Goal: Obtain resource: Download file/media

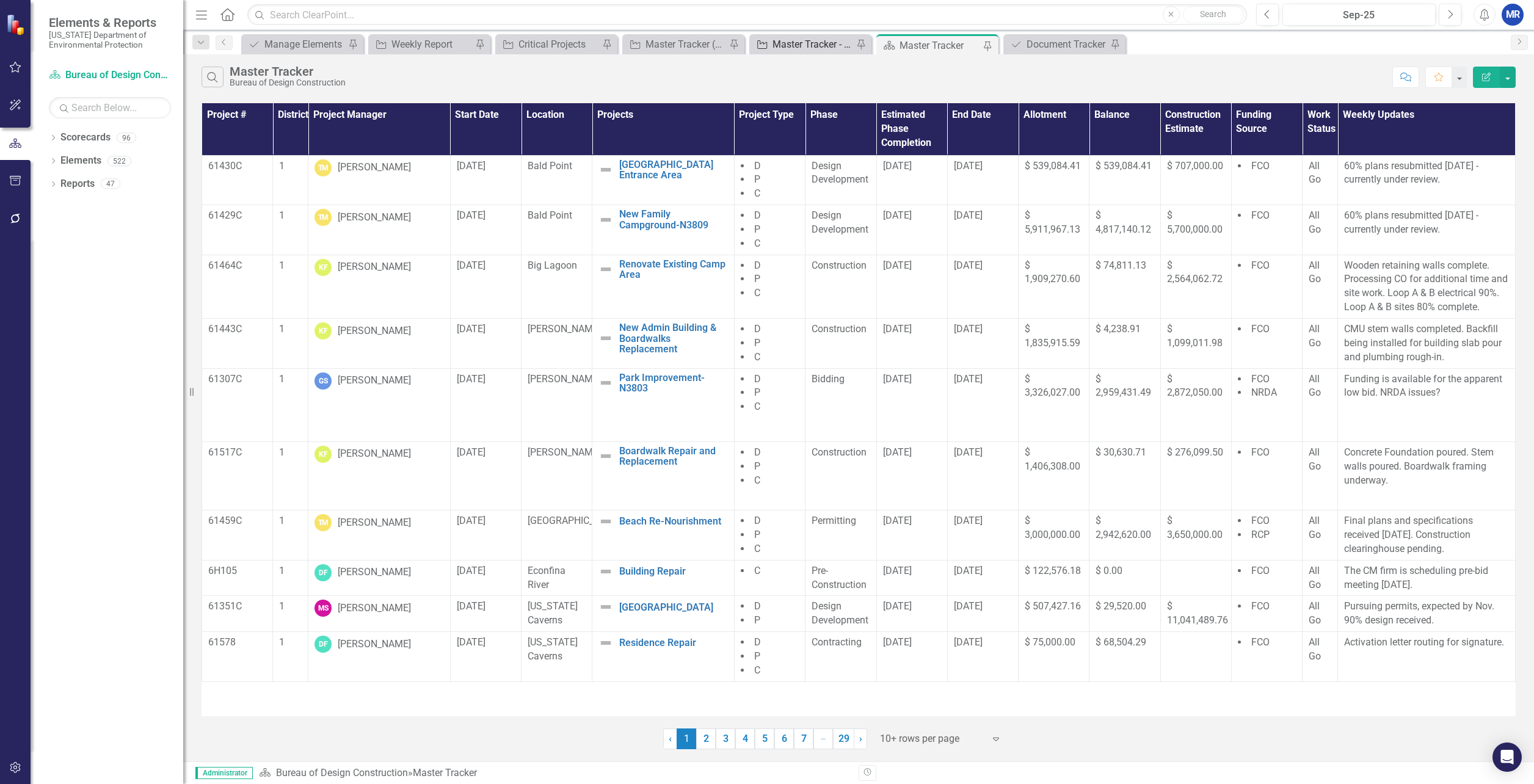
click at [811, 46] on div "Master Tracker - RCP Only" at bounding box center [813, 44] width 81 height 16
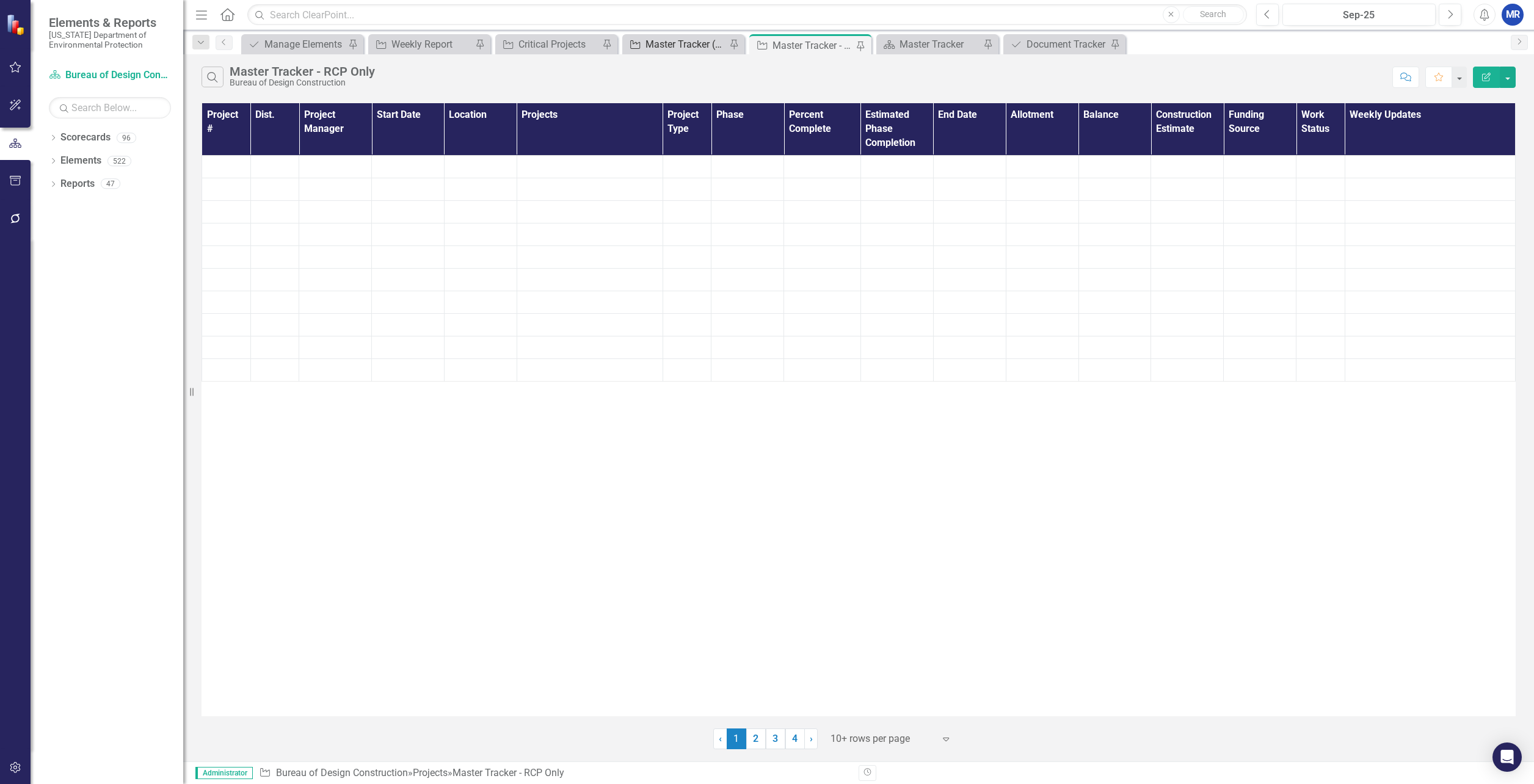
click at [689, 39] on div "Master Tracker (External)" at bounding box center [686, 44] width 81 height 16
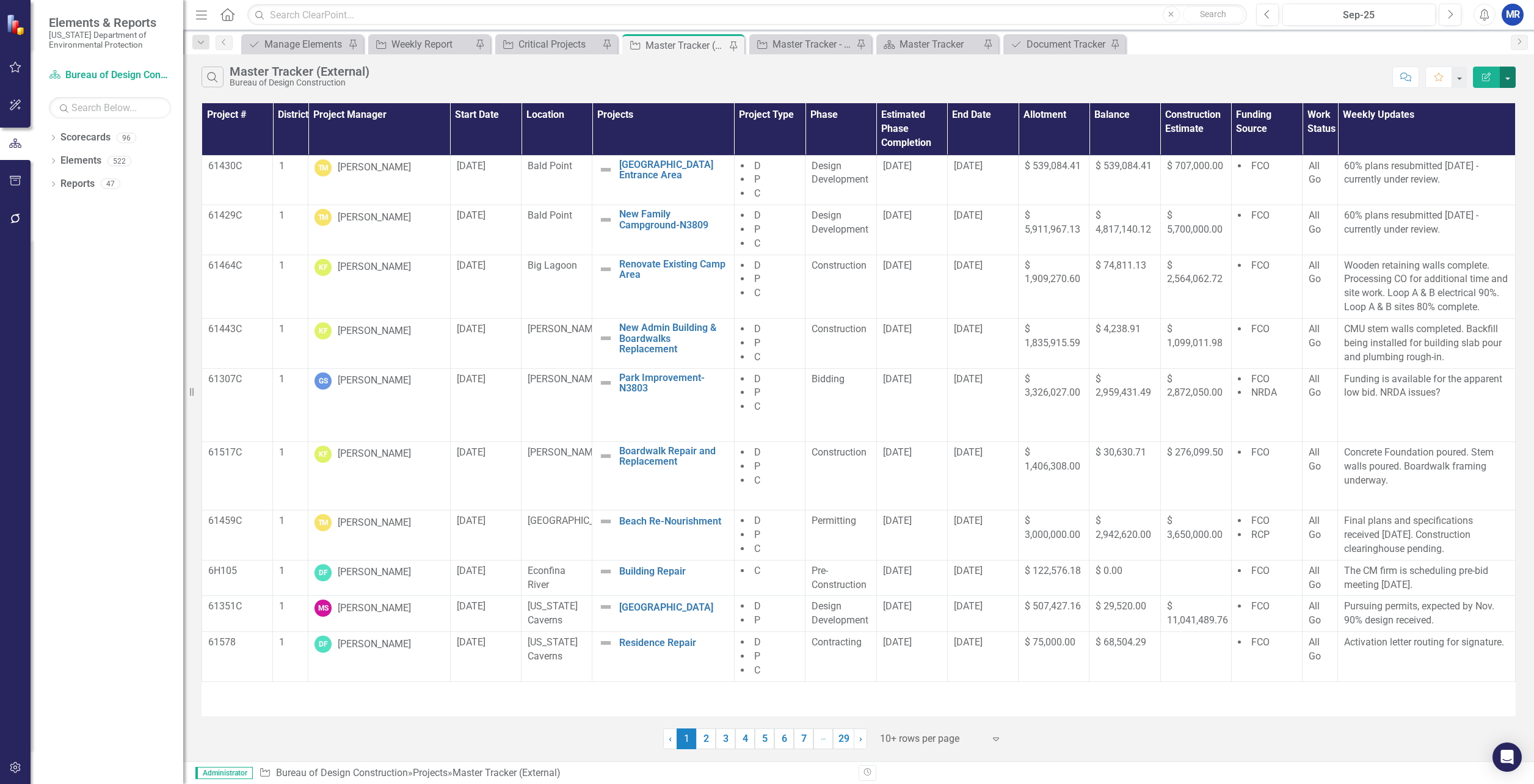
click at [894, 78] on button "button" at bounding box center [1508, 77] width 16 height 21
click at [894, 127] on link "PDF Export to PDF" at bounding box center [1467, 124] width 96 height 23
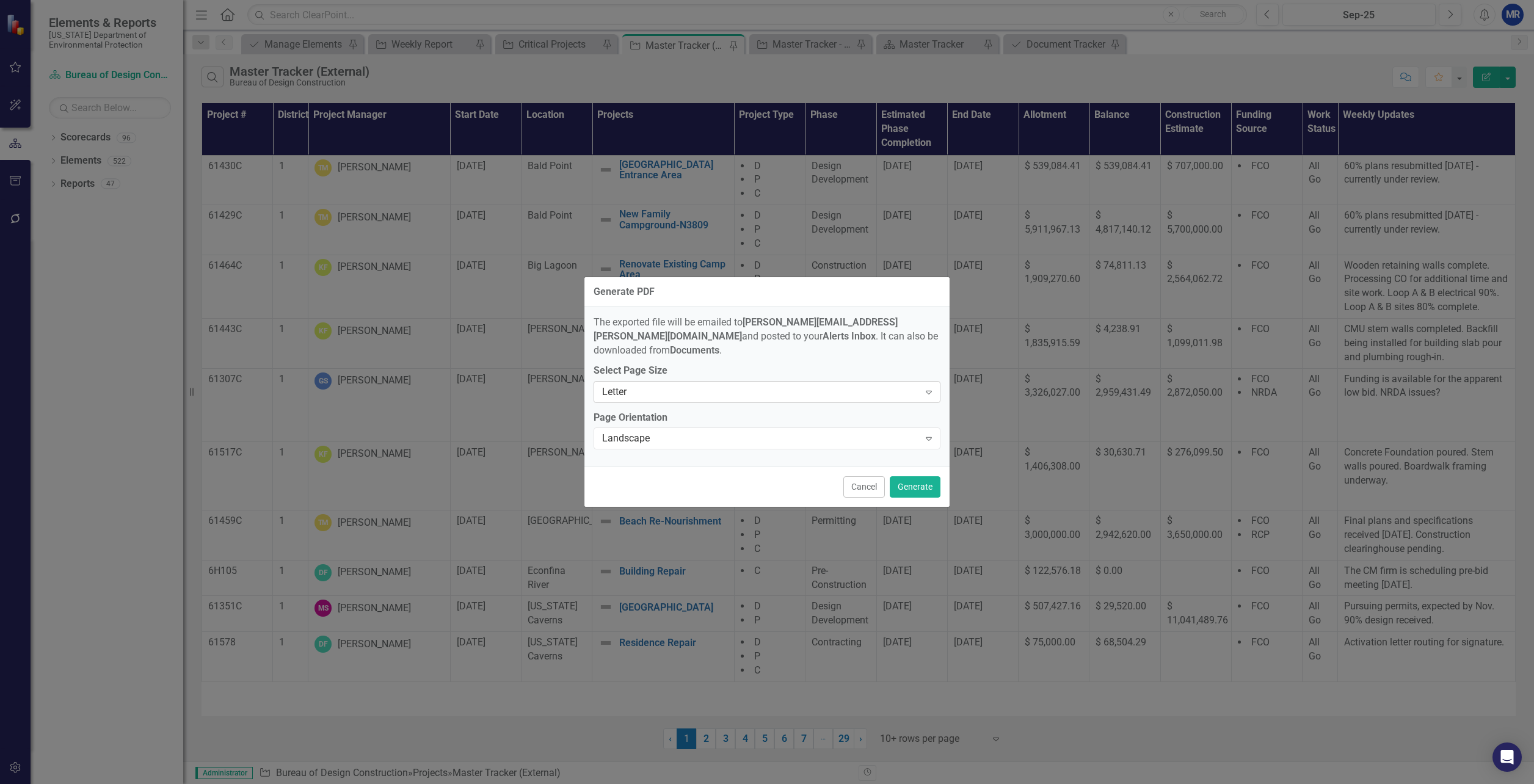
click at [752, 385] on div "Letter" at bounding box center [761, 392] width 317 height 14
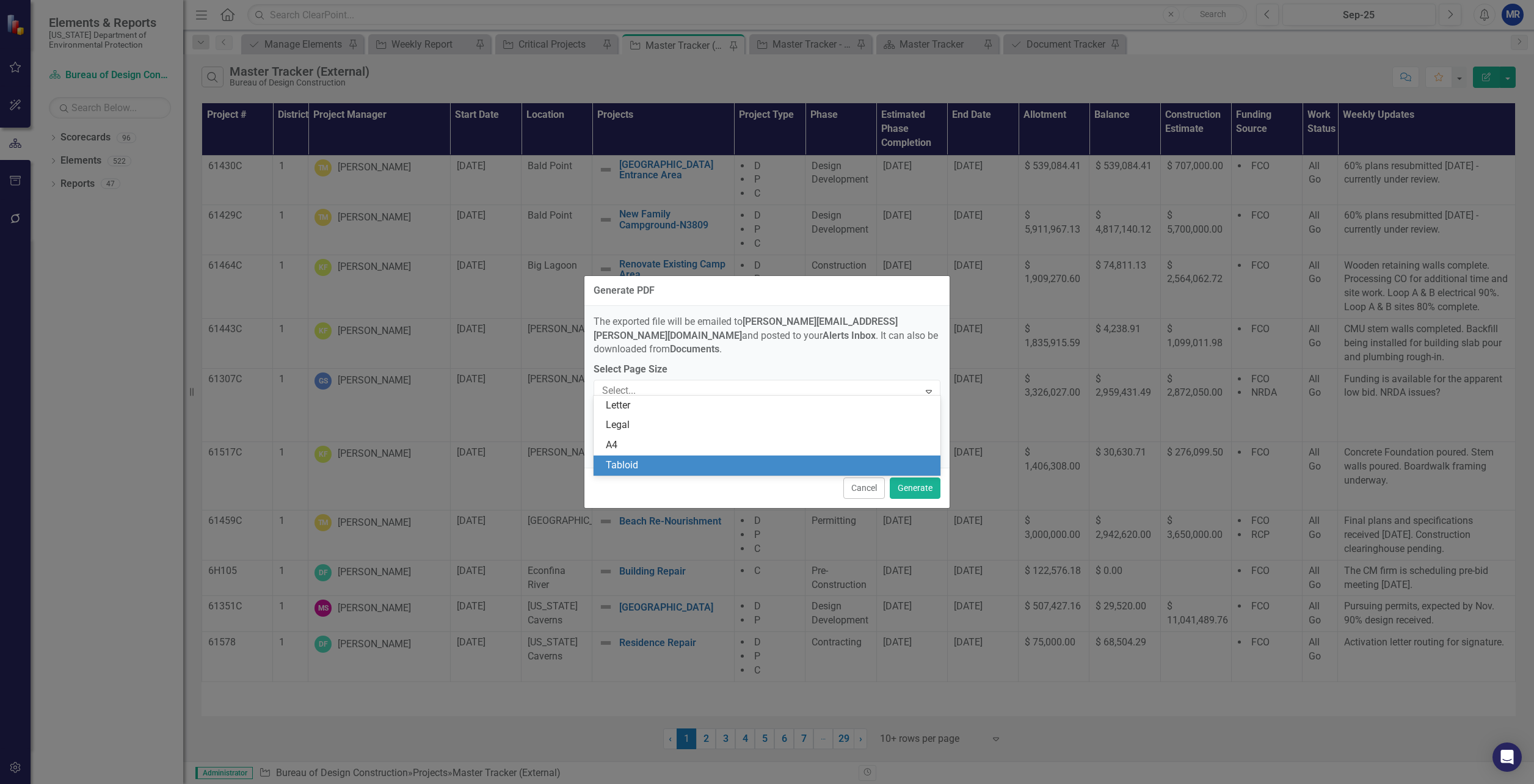
click at [701, 462] on div "Tabloid" at bounding box center [769, 465] width 327 height 14
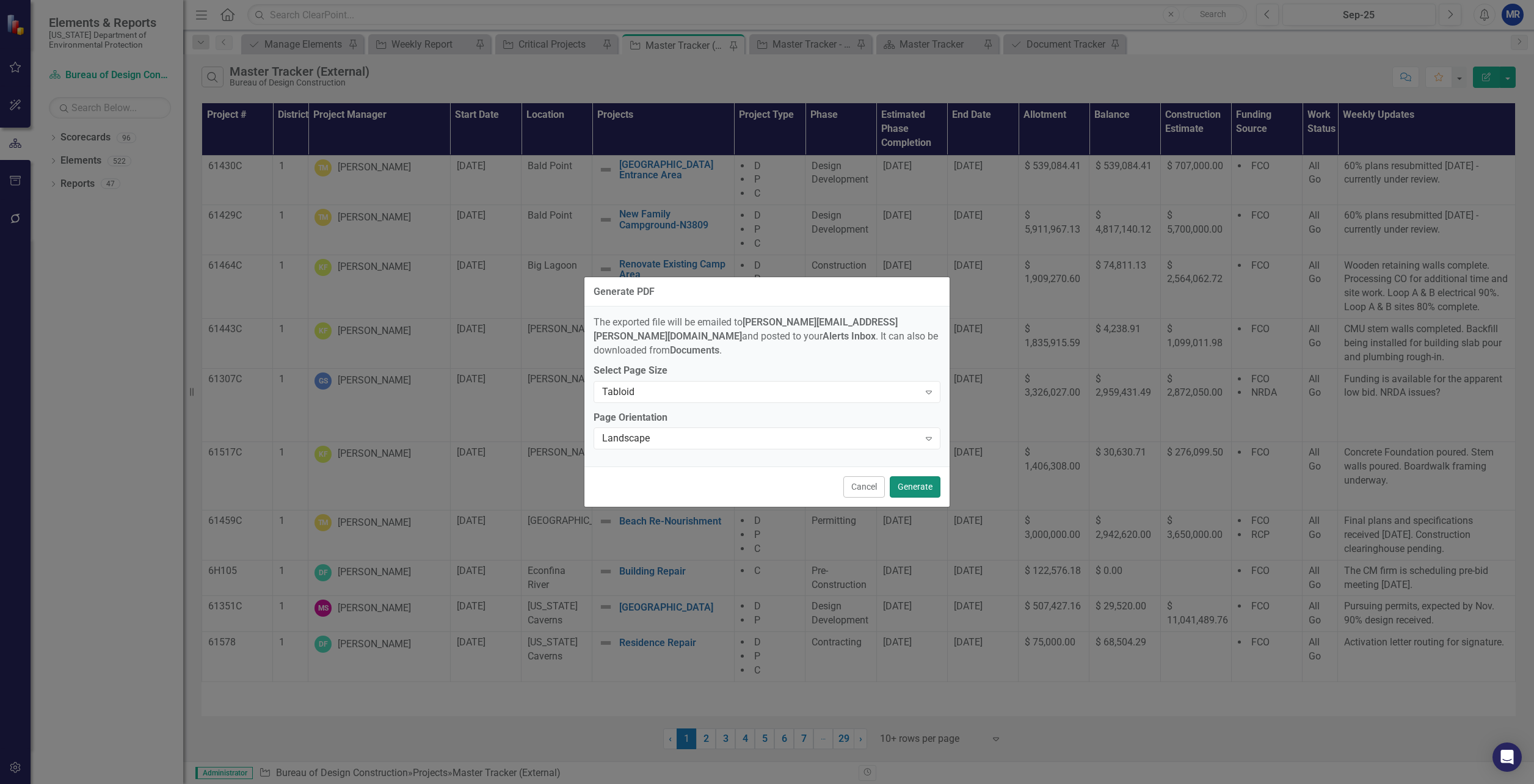
click at [894, 484] on button "Generate" at bounding box center [915, 487] width 51 height 21
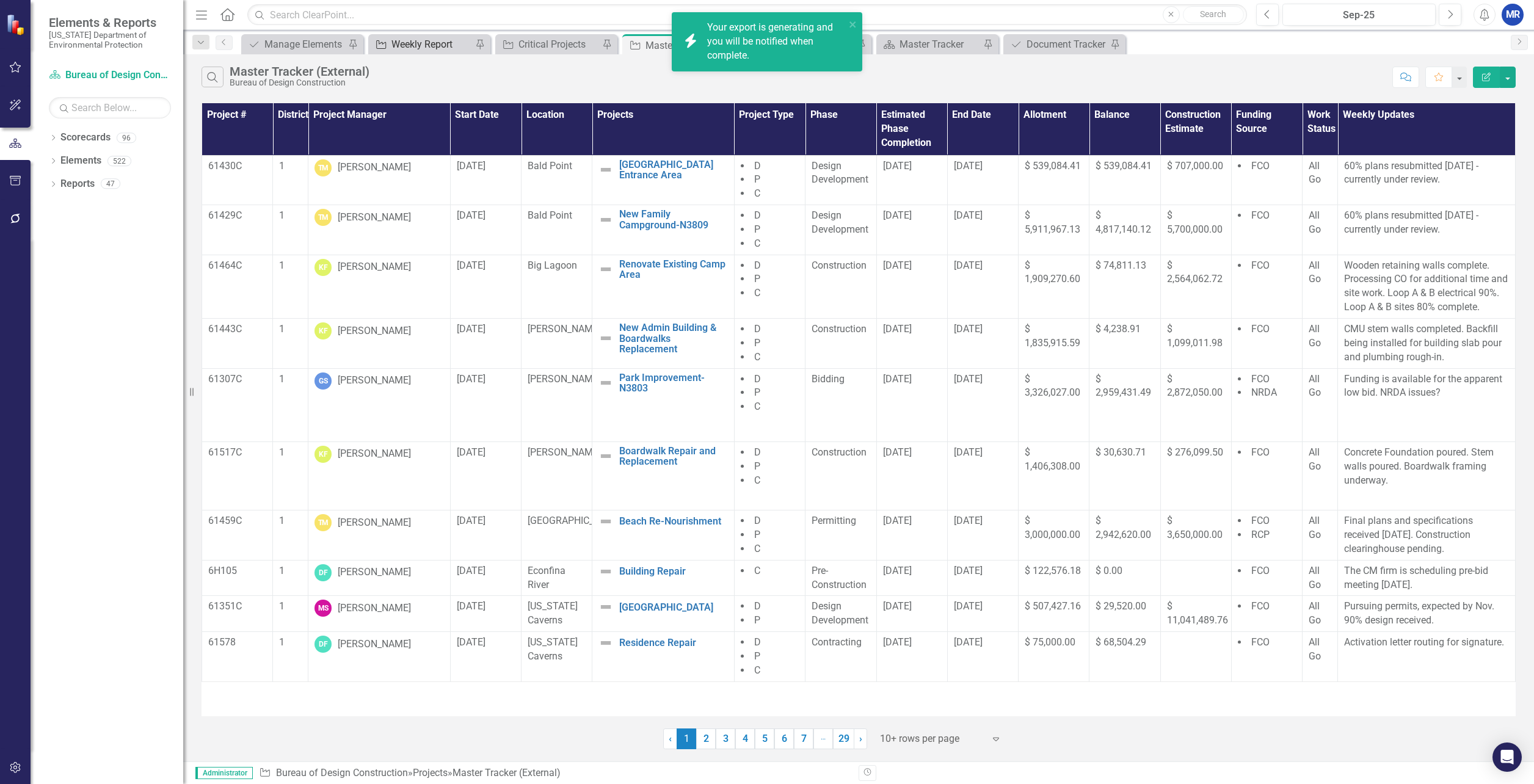
click at [416, 43] on div "Weekly Report" at bounding box center [432, 44] width 81 height 16
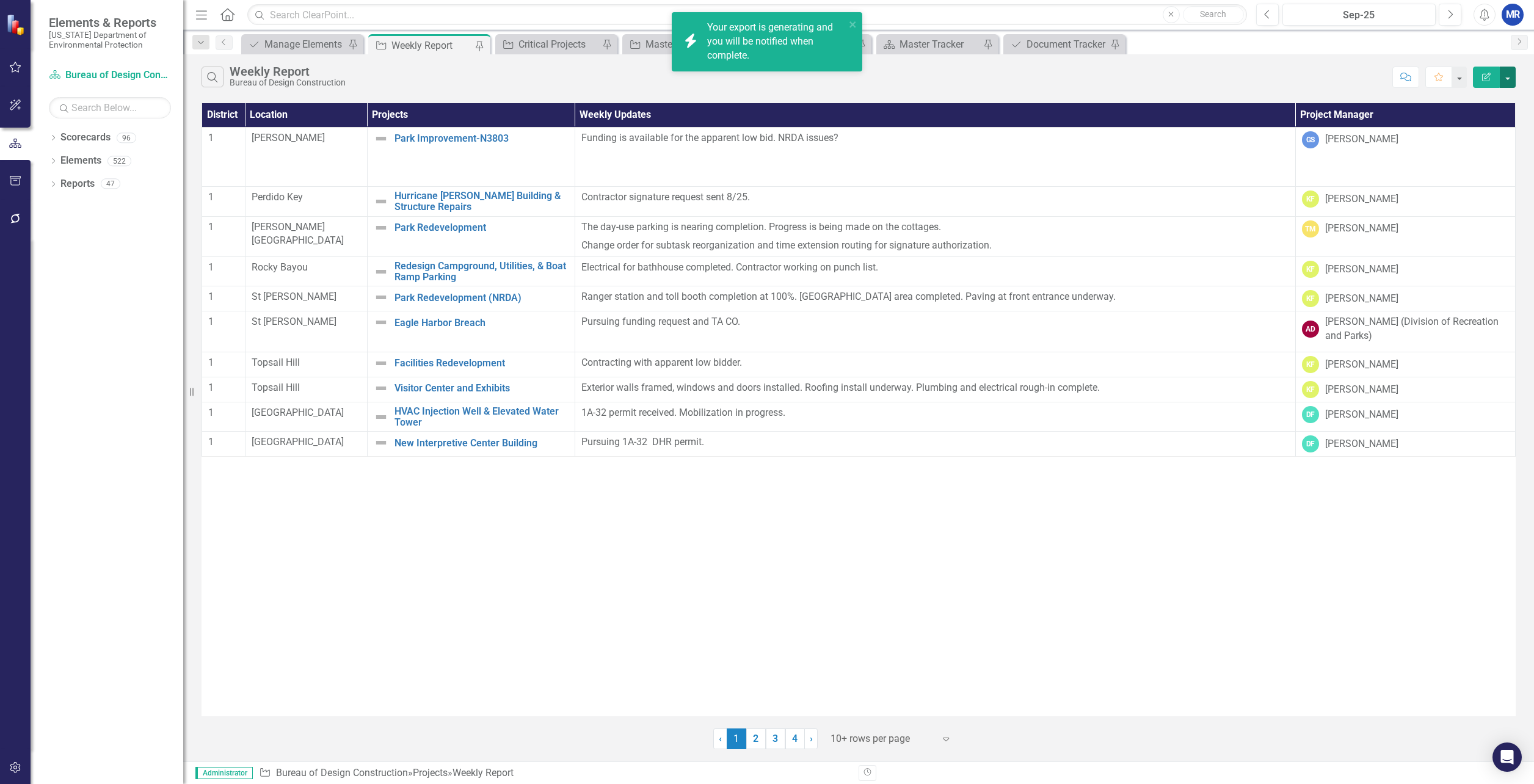
click at [894, 77] on button "button" at bounding box center [1508, 77] width 16 height 21
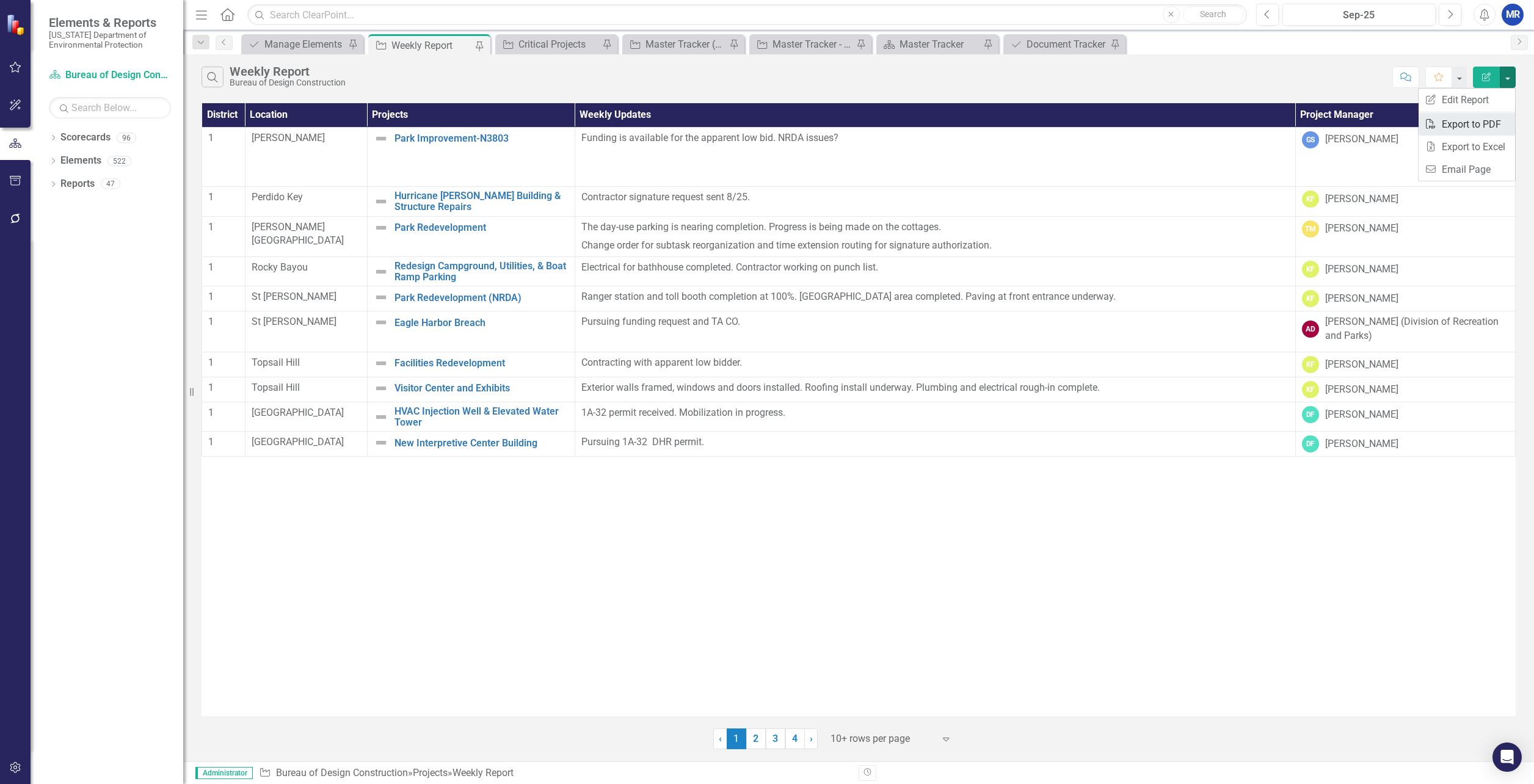
click at [894, 129] on link "PDF Export to PDF" at bounding box center [1467, 124] width 96 height 23
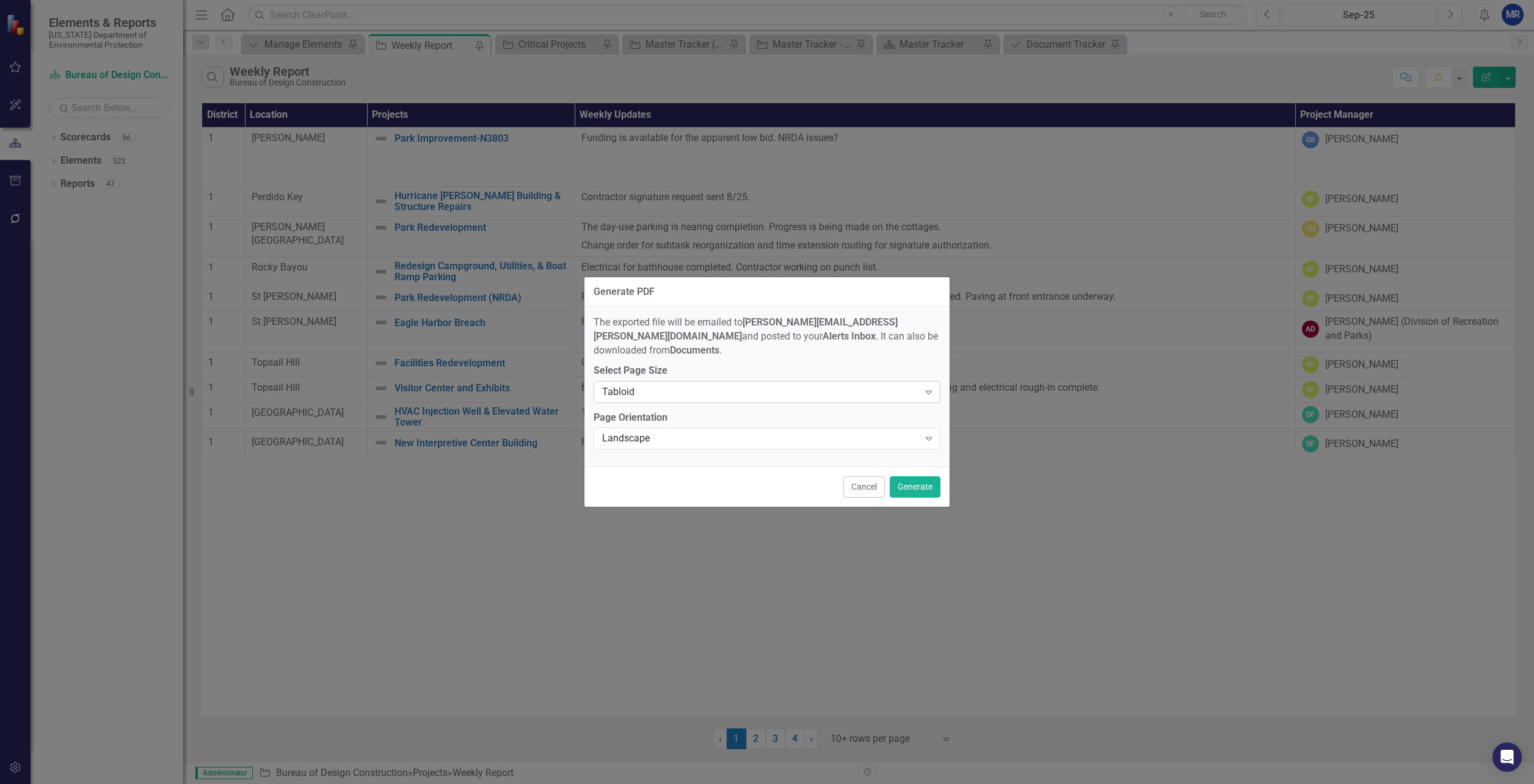
click at [689, 381] on div "Tabloid Expand" at bounding box center [767, 392] width 347 height 22
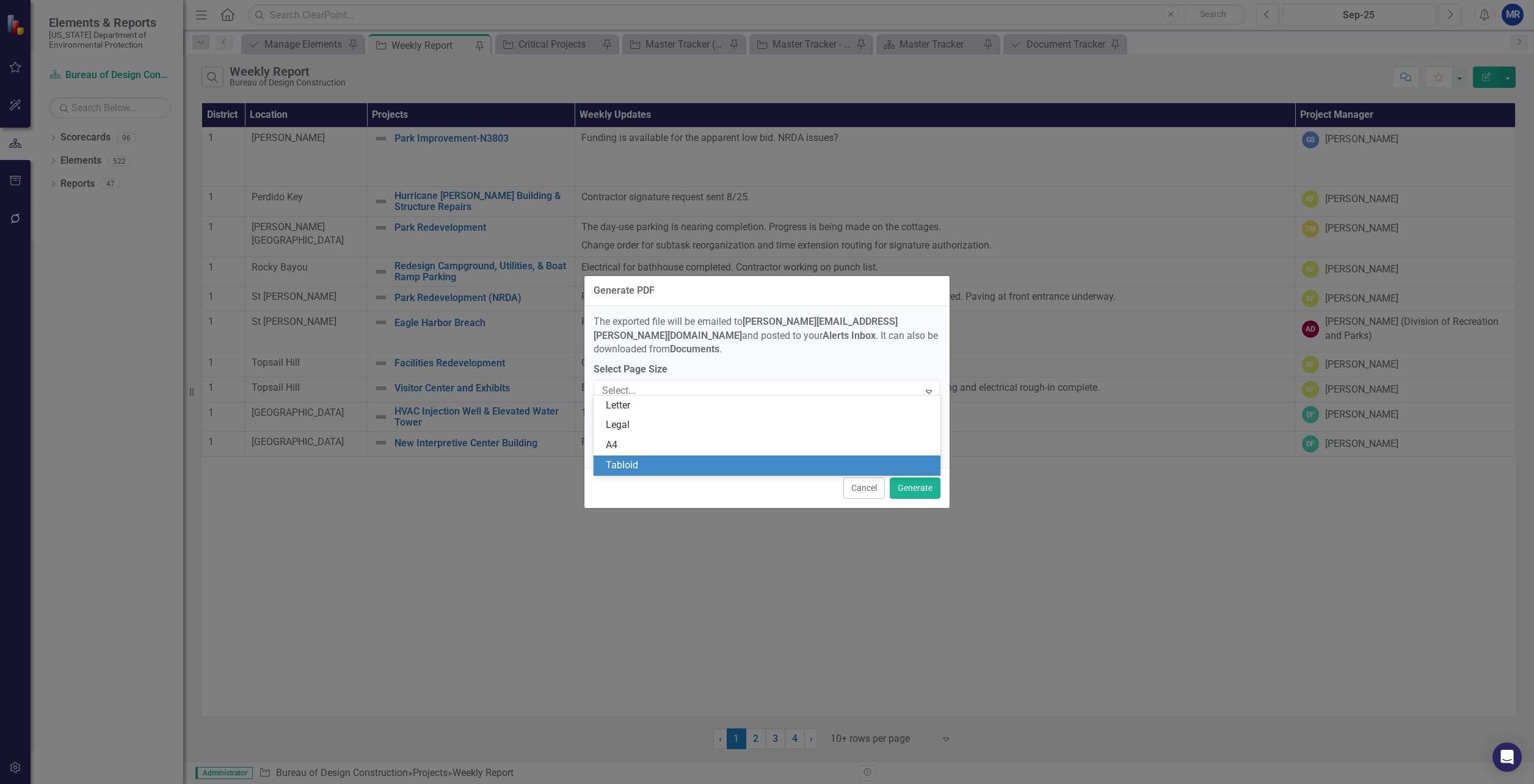
click at [687, 372] on div "Select Page Size 4 results available. Use Up and Down to choose options, press …" at bounding box center [767, 383] width 347 height 40
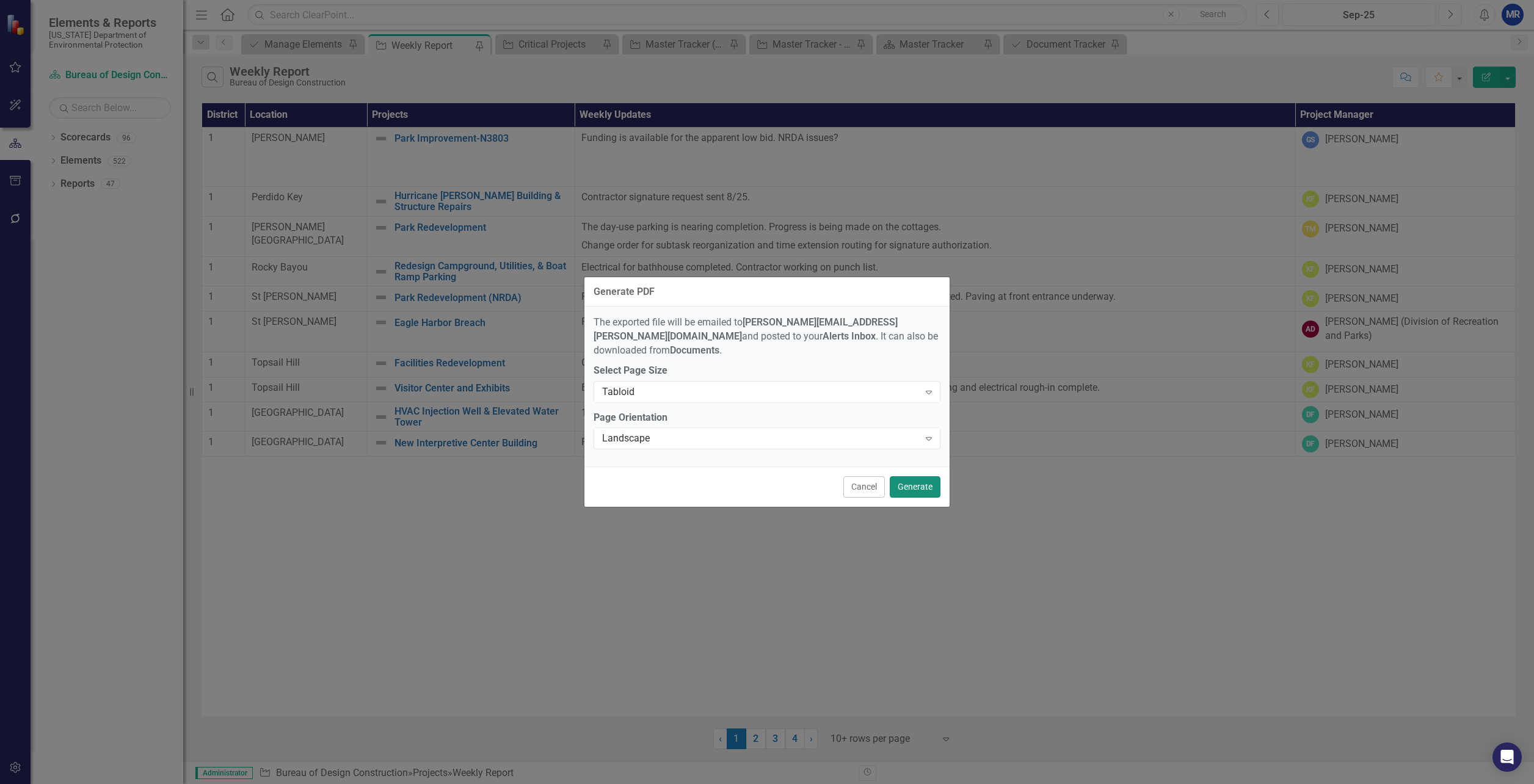
click at [894, 477] on button "Generate" at bounding box center [915, 487] width 51 height 21
